Goal: Information Seeking & Learning: Learn about a topic

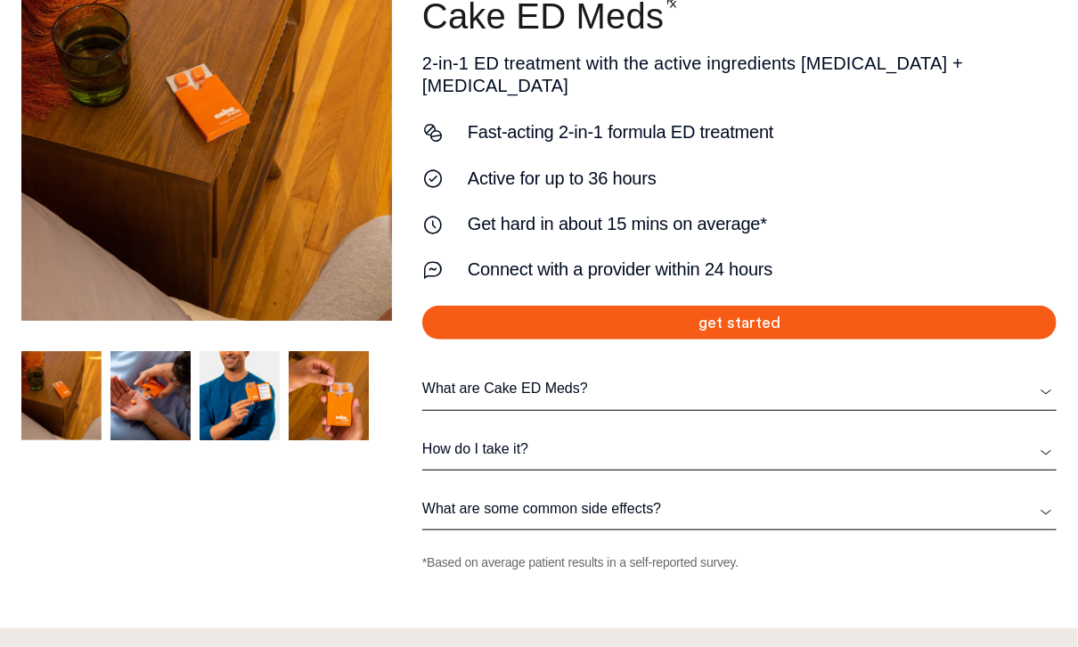
scroll to position [285, 0]
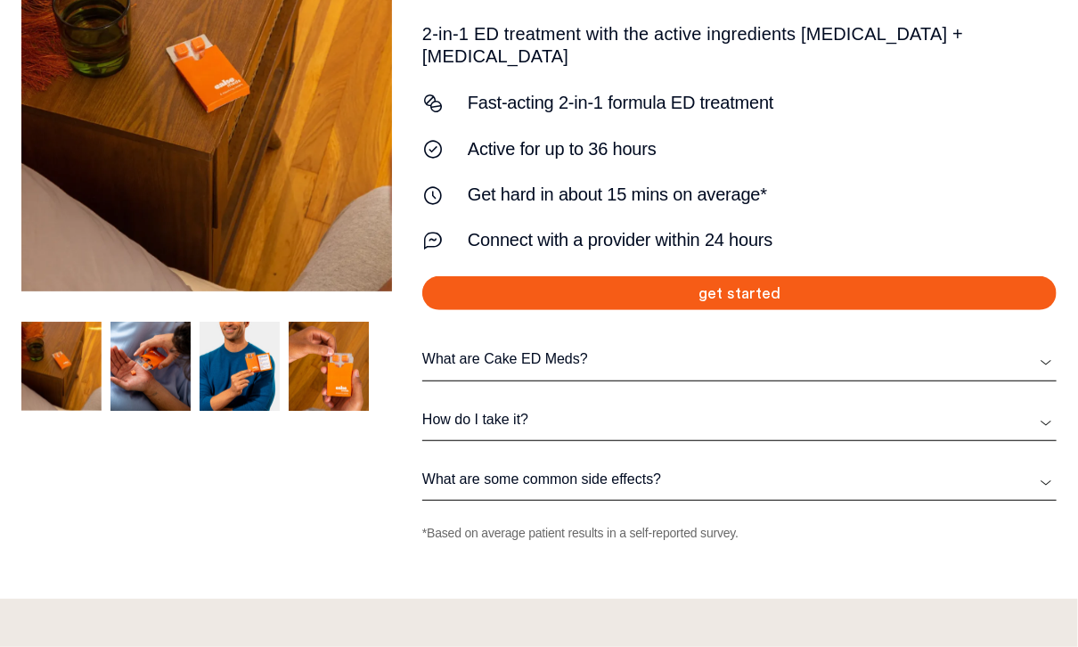
click at [915, 350] on link "What are Cake ED Meds?" at bounding box center [739, 359] width 634 height 18
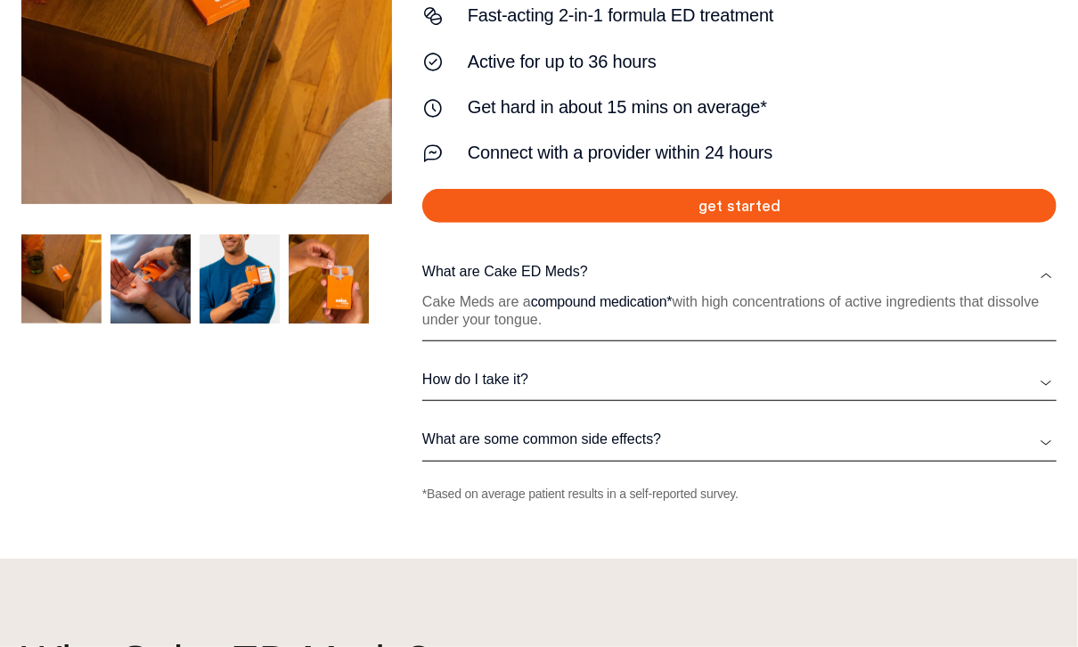
scroll to position [428, 0]
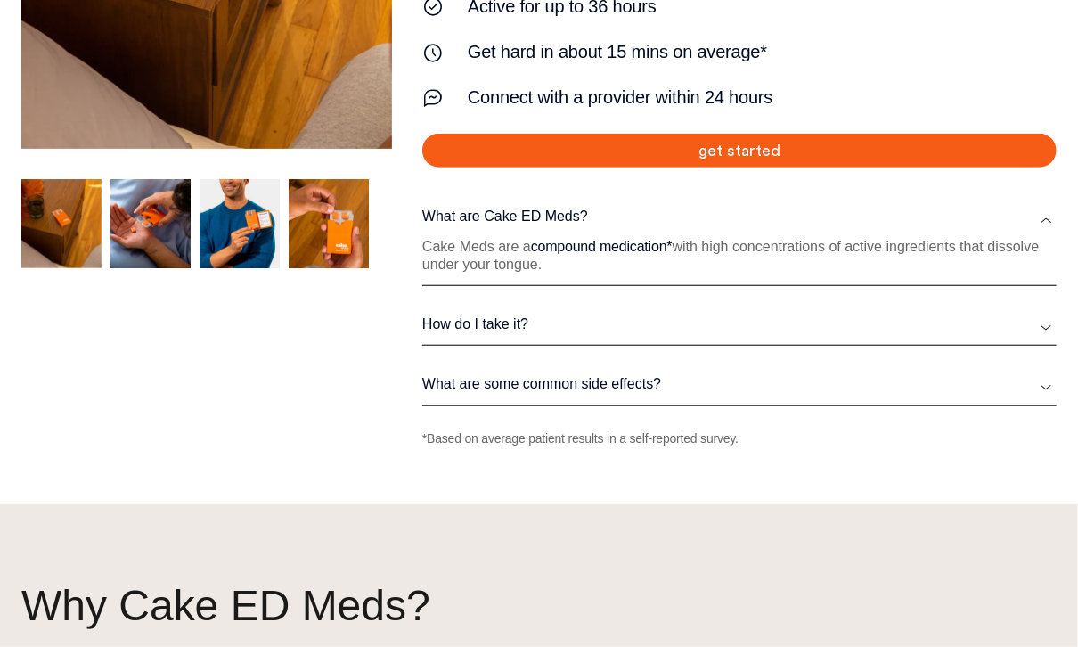
click at [907, 315] on link "How do I take it?" at bounding box center [739, 324] width 634 height 18
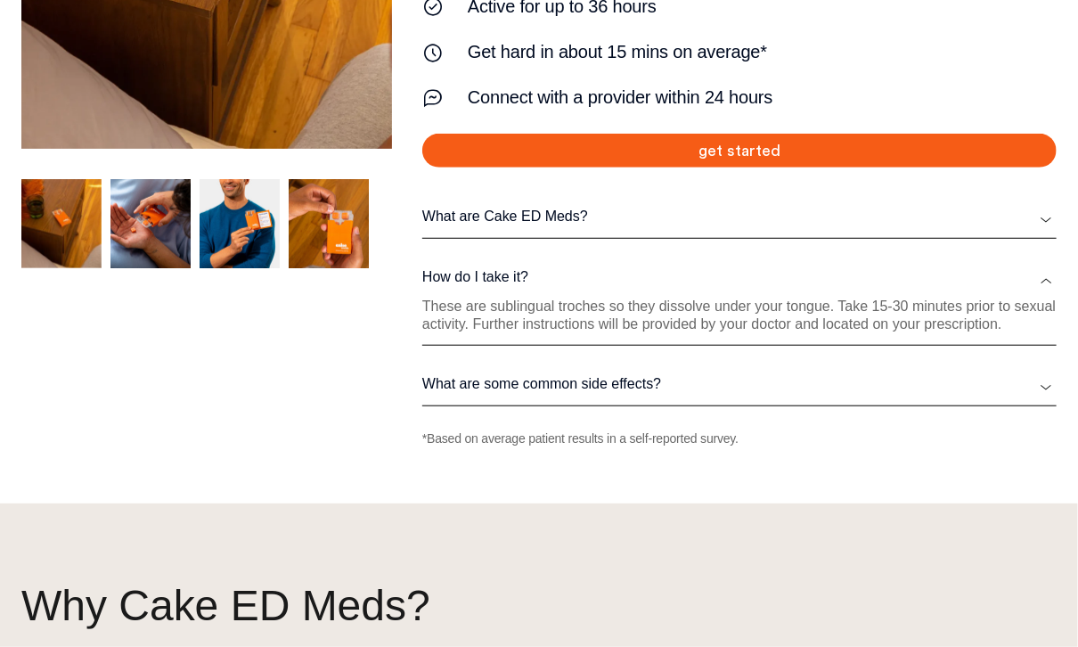
click at [925, 375] on link "What are some common side effects?" at bounding box center [739, 384] width 634 height 18
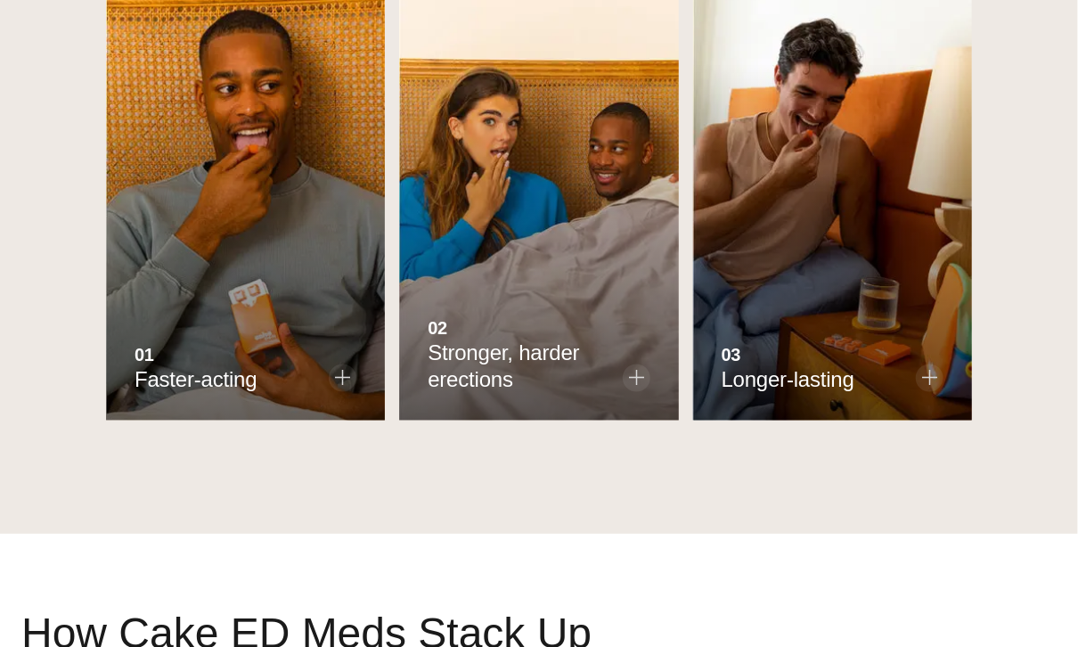
scroll to position [1140, 0]
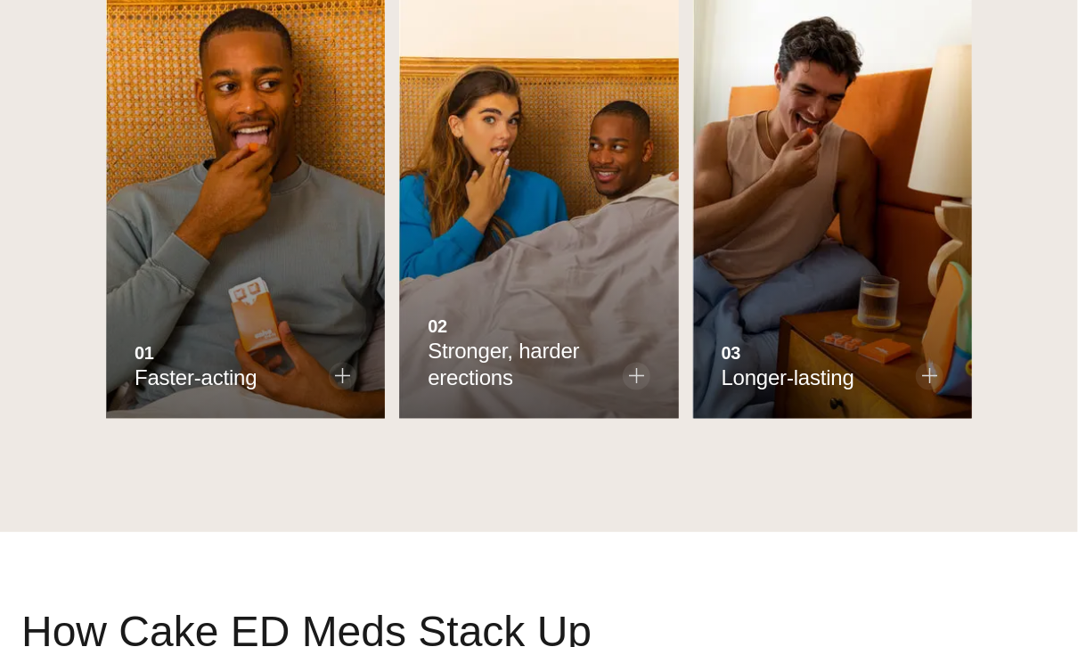
click at [645, 363] on span "2 / 3" at bounding box center [637, 377] width 28 height 28
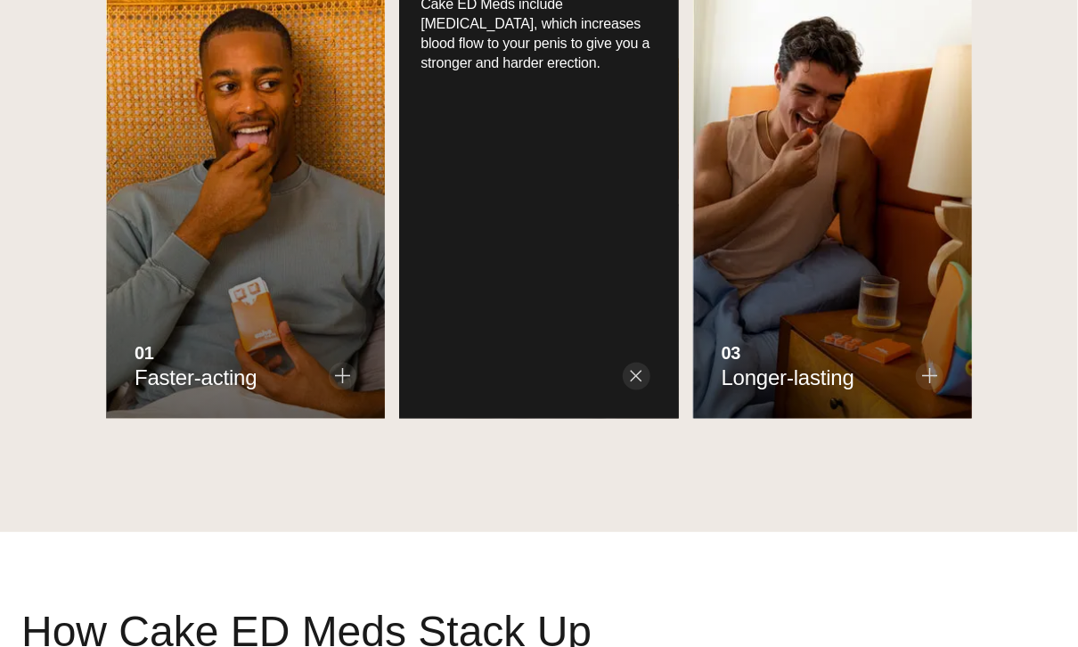
scroll to position [1105, 0]
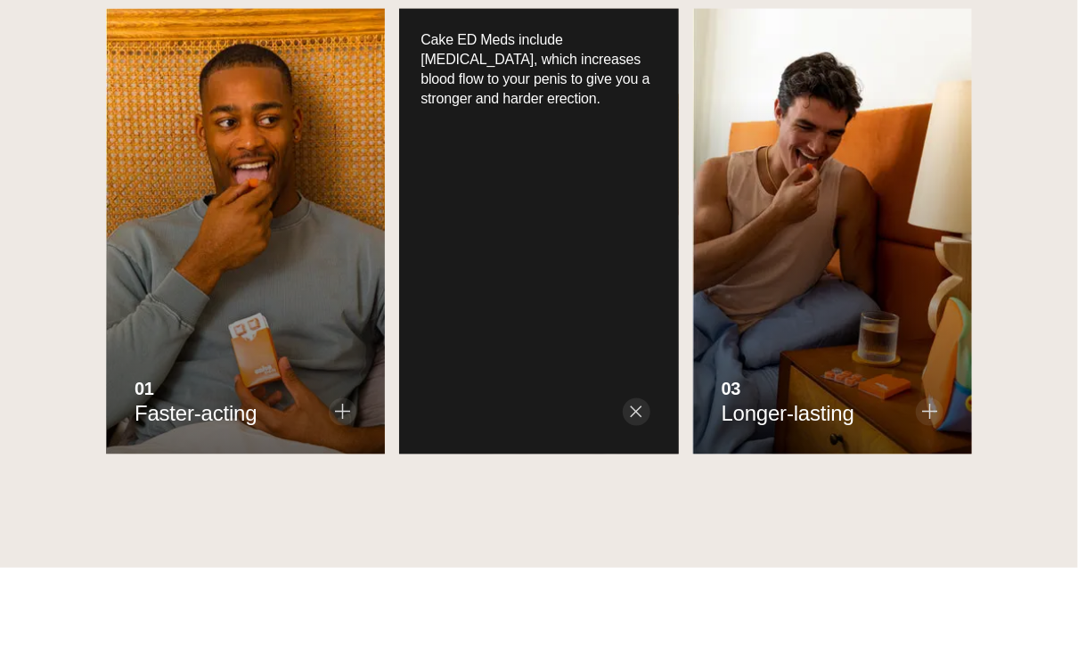
click at [934, 404] on icon "3 / 3" at bounding box center [929, 411] width 15 height 15
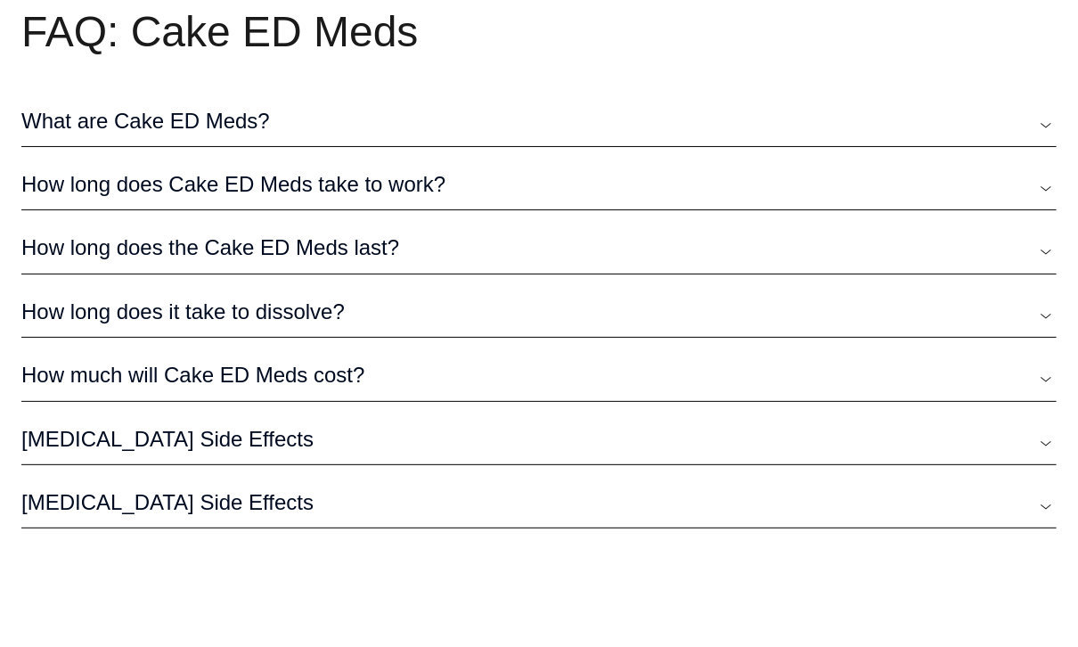
scroll to position [5167, 0]
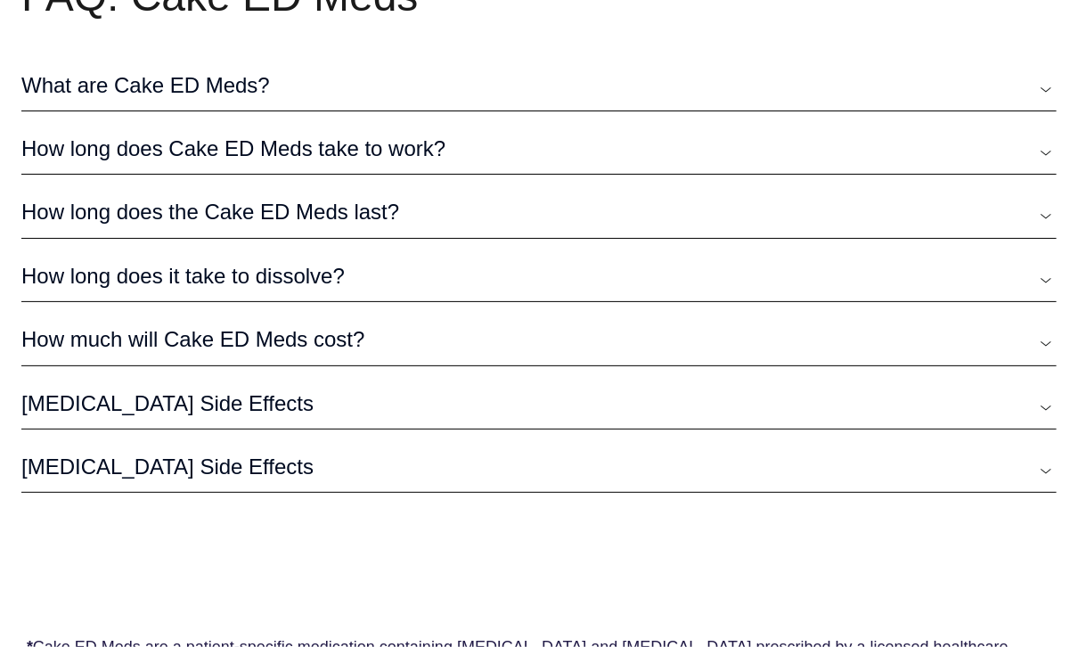
click at [340, 199] on link "How long does the Cake ED Meds last?" at bounding box center [538, 212] width 1035 height 27
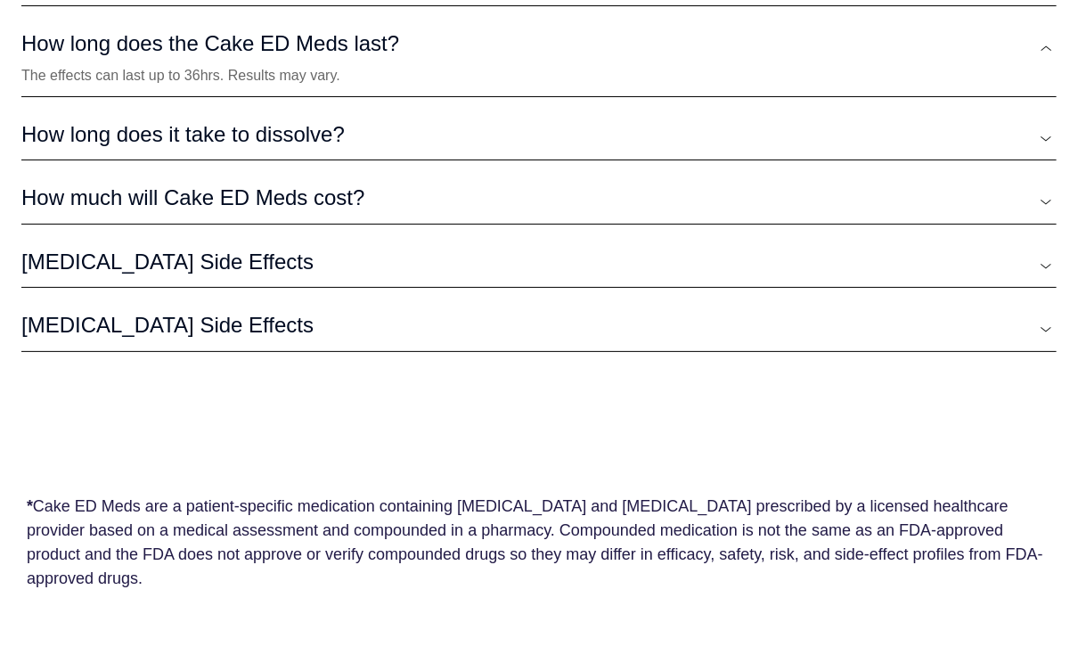
scroll to position [5380, 0]
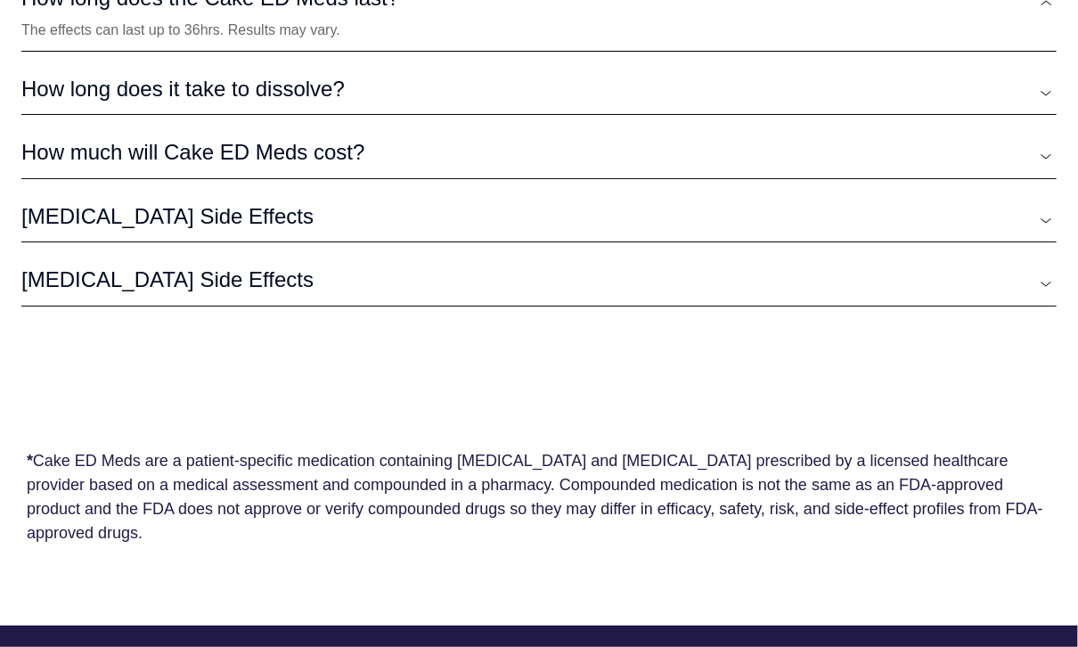
click at [360, 139] on link "How much will Cake ED Meds cost?" at bounding box center [538, 152] width 1035 height 27
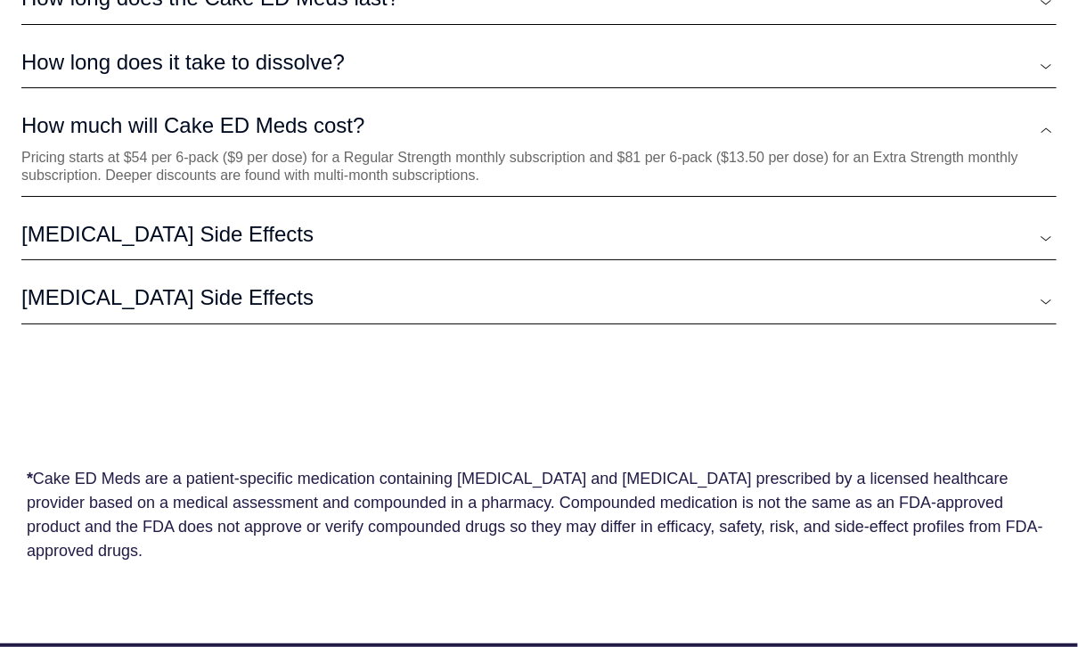
click at [282, 149] on p "Pricing starts at $54 per 6-pack ($9 per dose) for a Regular Strength monthly s…" at bounding box center [538, 167] width 1035 height 36
click at [392, 149] on p "Pricing starts at $54 per 6-pack ($9 per dose) for a Regular Strength monthly s…" at bounding box center [538, 167] width 1035 height 36
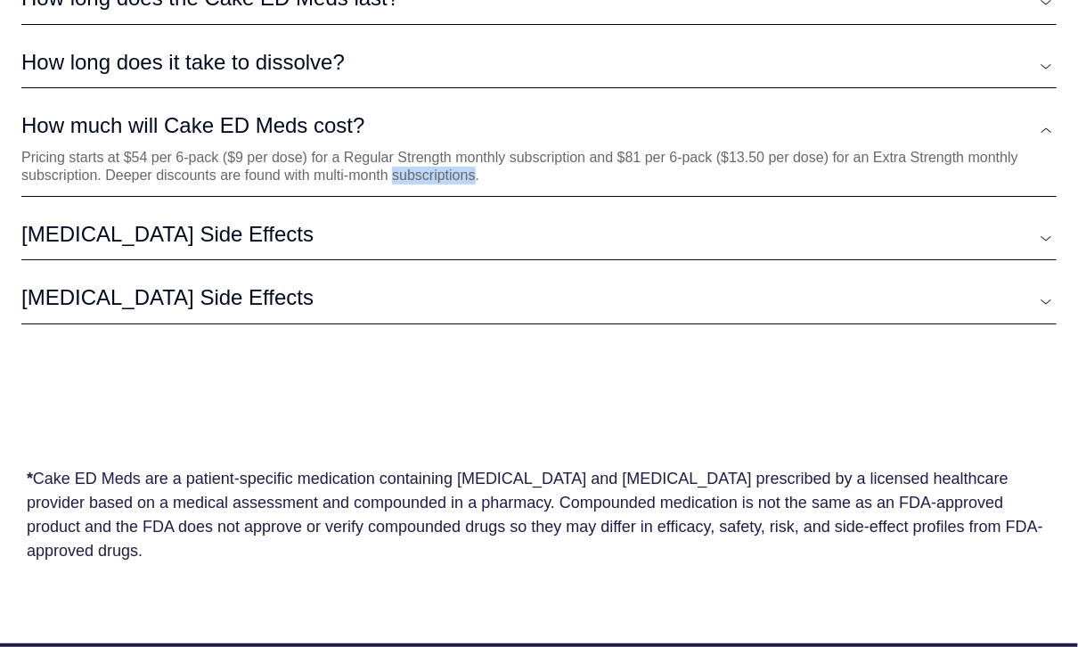
click at [392, 149] on p "Pricing starts at $54 per 6-pack ($9 per dose) for a Regular Strength monthly s…" at bounding box center [538, 167] width 1035 height 36
click at [374, 221] on link "[MEDICAL_DATA] Side Effects" at bounding box center [538, 234] width 1035 height 27
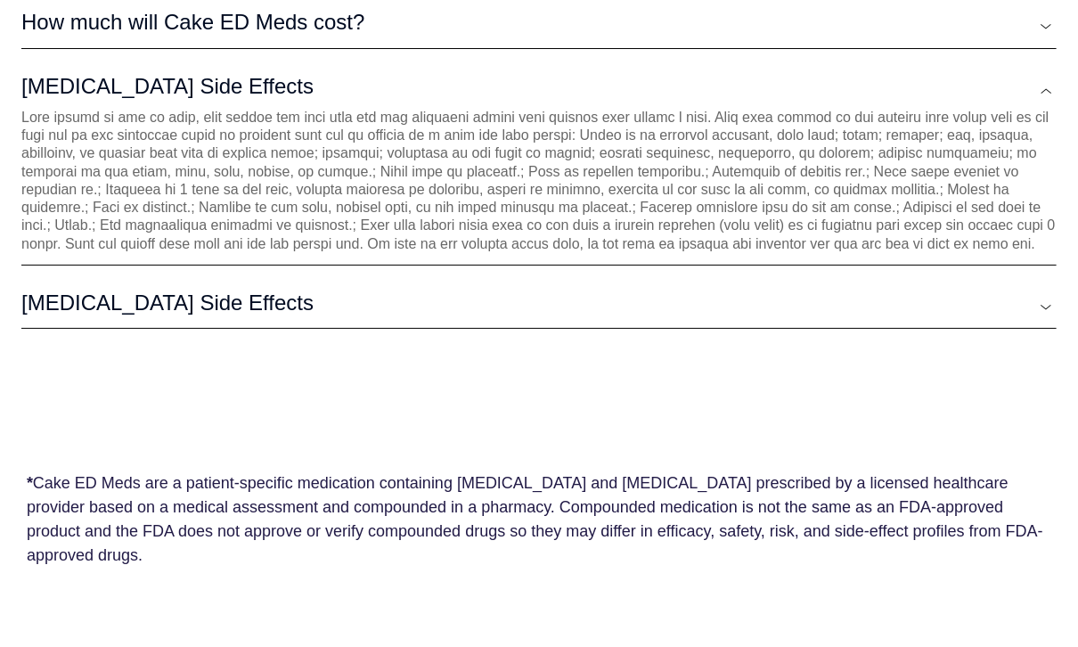
scroll to position [5487, 0]
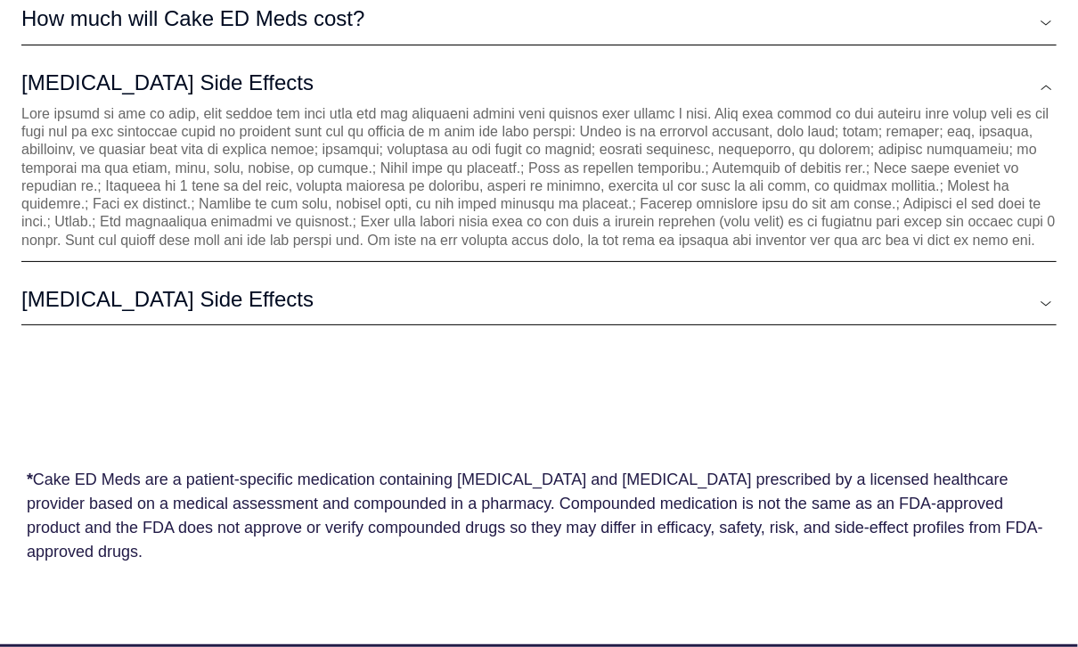
click at [428, 286] on link "[MEDICAL_DATA] Side Effects" at bounding box center [538, 299] width 1035 height 27
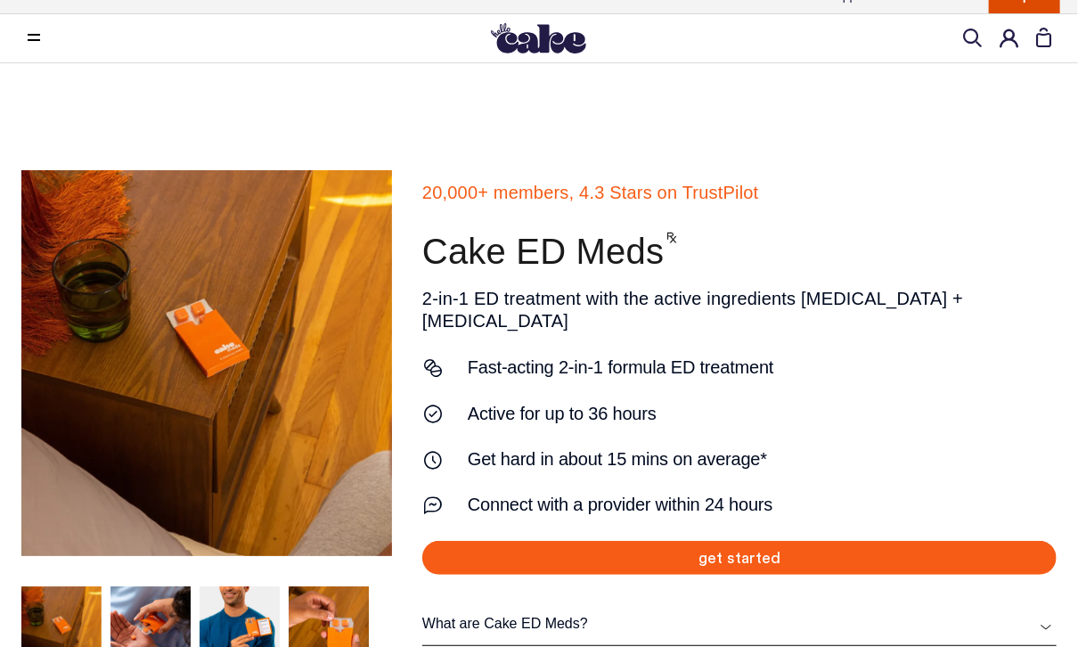
scroll to position [0, 0]
